Goal: Find specific page/section: Find specific page/section

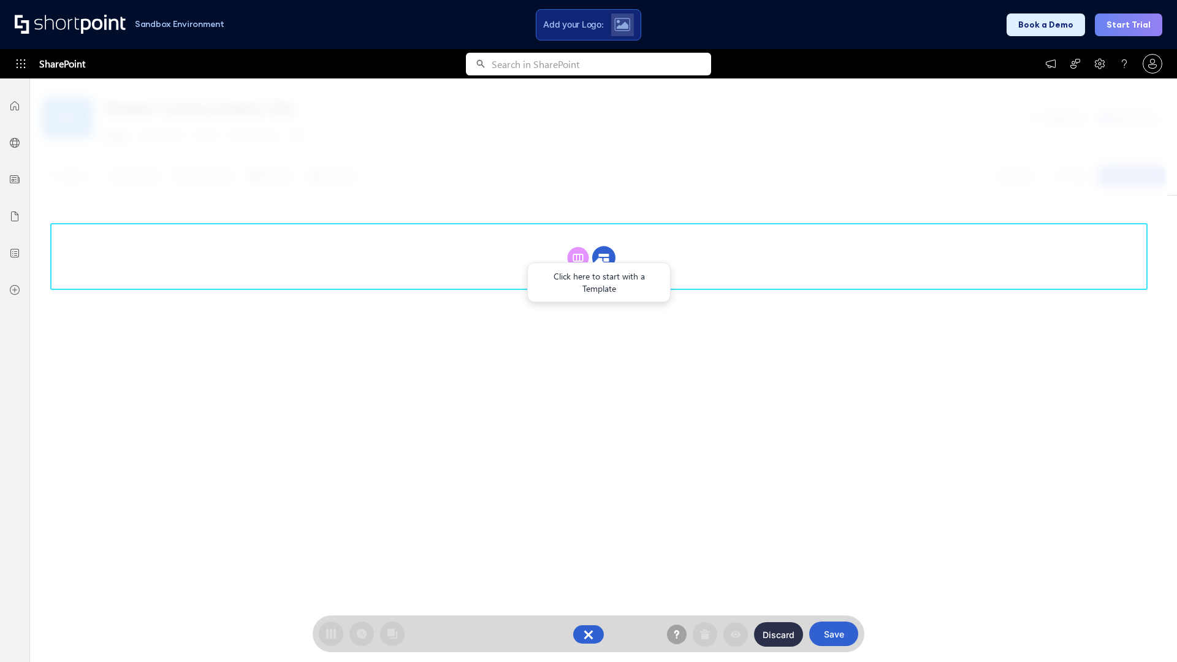
click at [604, 257] on circle at bounding box center [603, 257] width 23 height 23
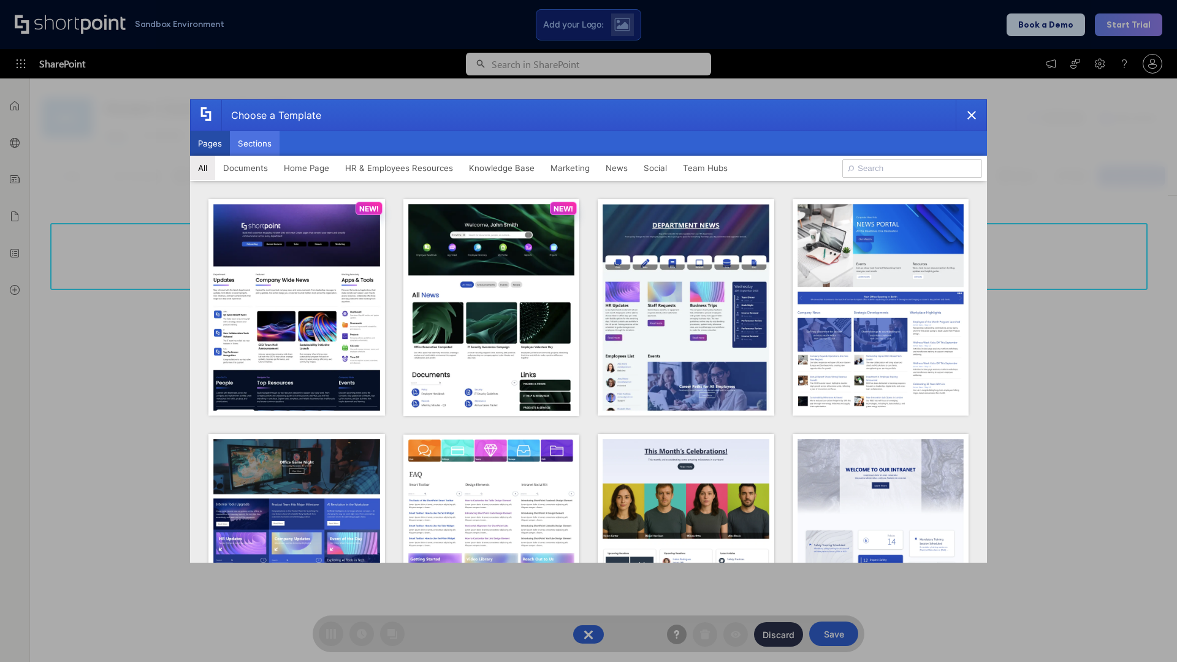
click at [254, 143] on button "Sections" at bounding box center [255, 143] width 50 height 25
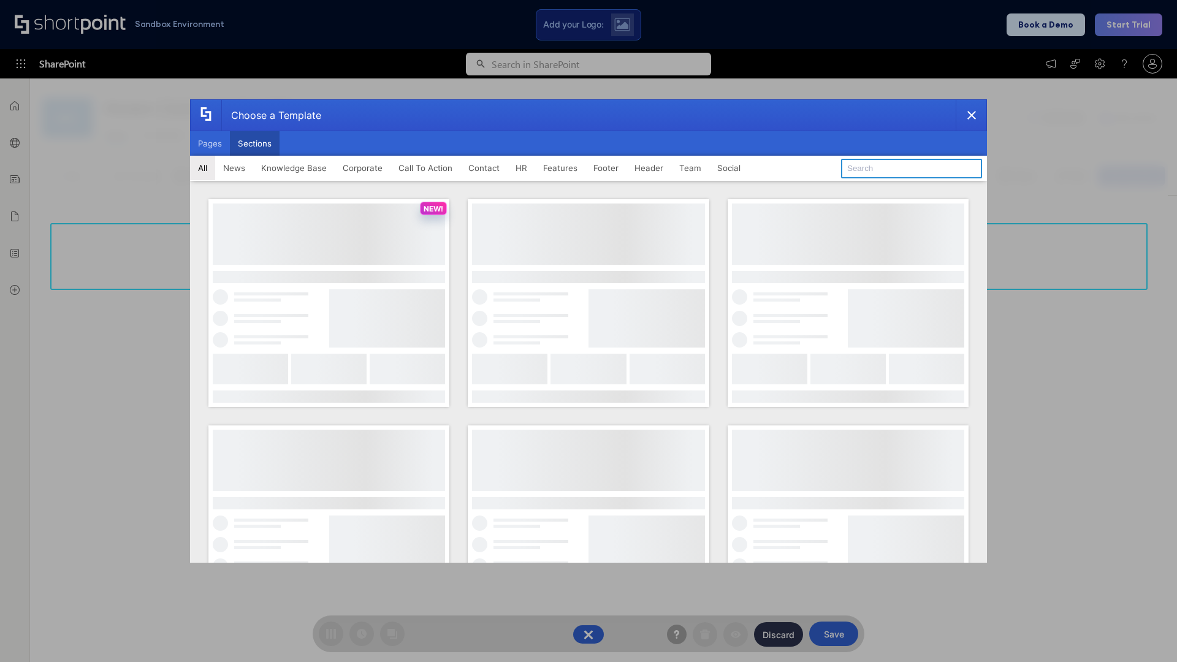
type input "Features Kit 4"
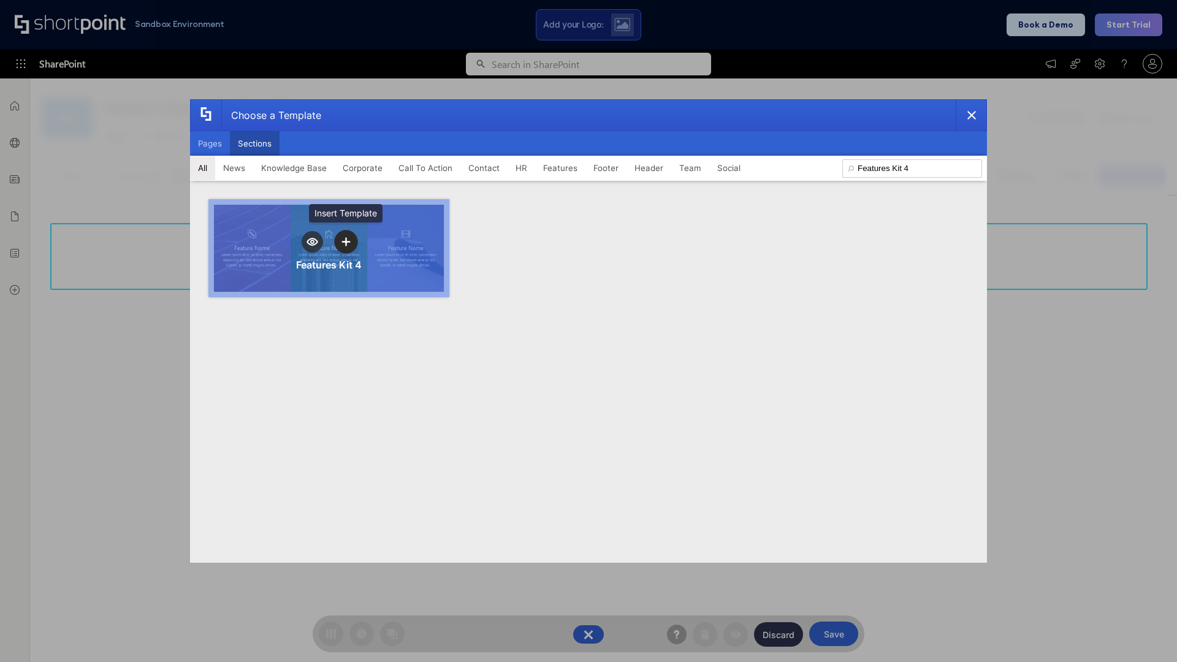
click at [346, 242] on icon "template selector" at bounding box center [345, 242] width 9 height 9
